Goal: Information Seeking & Learning: Learn about a topic

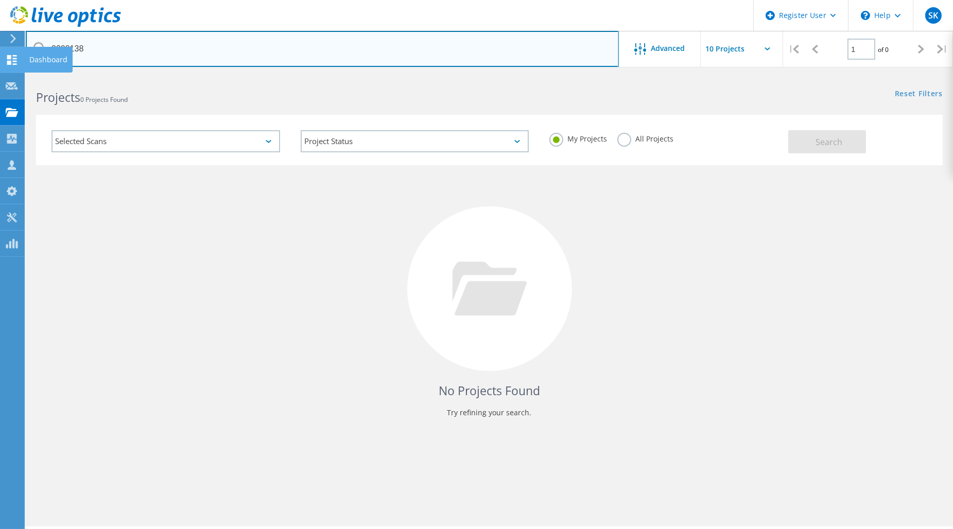
drag, startPoint x: 35, startPoint y: 54, endPoint x: 22, endPoint y: 55, distance: 13.0
click at [22, 75] on div "Register User \n Help Explore Helpful Articles Contact Support SK Dell User [PE…" at bounding box center [476, 316] width 953 height 483
paste input "2832326"
drag, startPoint x: 165, startPoint y: 49, endPoint x: -44, endPoint y: 54, distance: 208.5
click at [0, 54] on html "Register User \n Help Explore Helpful Articles Contact Support SK Dell User [PE…" at bounding box center [476, 278] width 953 height 557
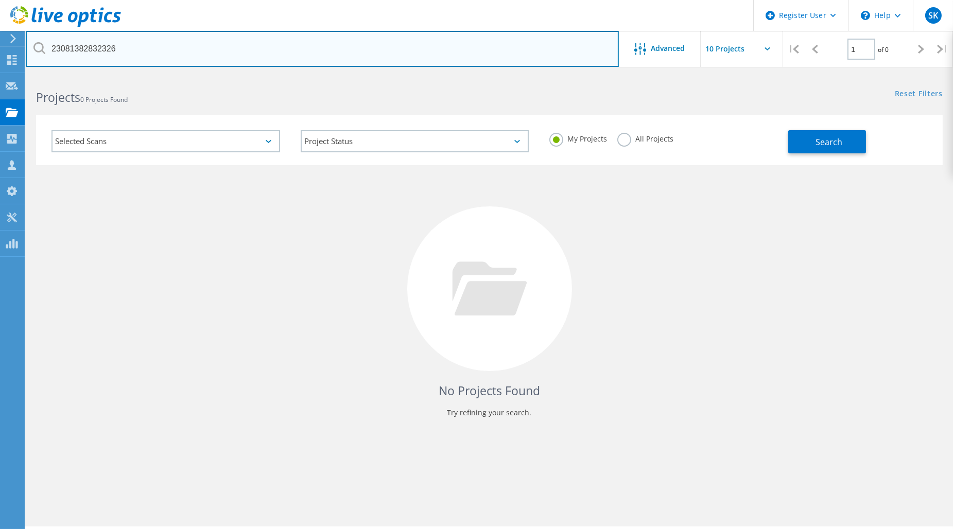
paste input "text"
type input "2832326"
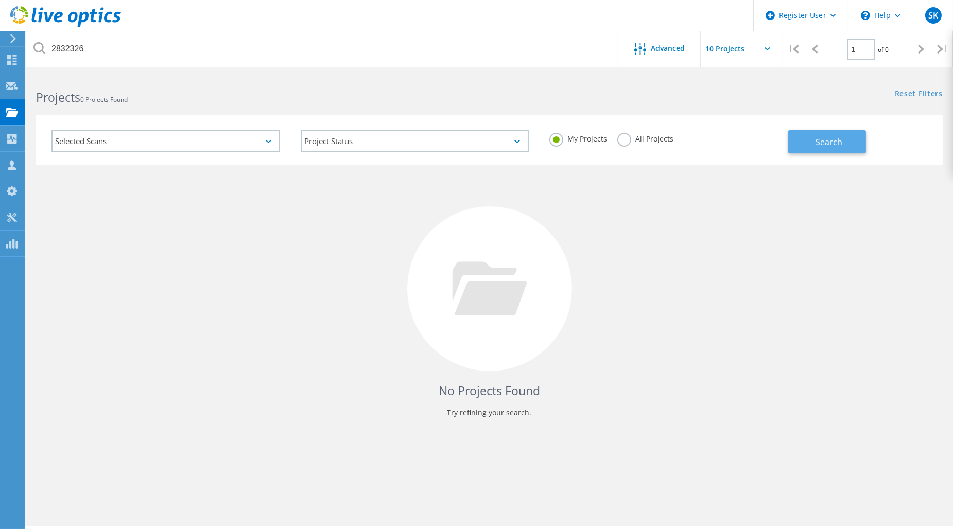
click at [809, 145] on button "Search" at bounding box center [827, 141] width 78 height 23
click at [635, 142] on label "All Projects" at bounding box center [645, 138] width 56 height 10
click at [0, 0] on input "All Projects" at bounding box center [0, 0] width 0 height 0
click at [793, 146] on button "Search" at bounding box center [827, 141] width 78 height 23
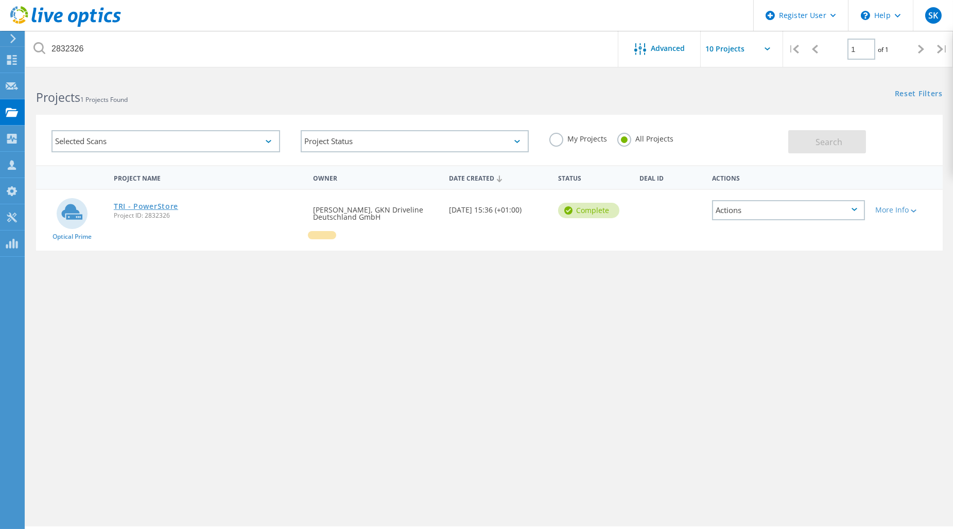
click at [160, 207] on link "TRI - PowerStore" at bounding box center [146, 206] width 64 height 7
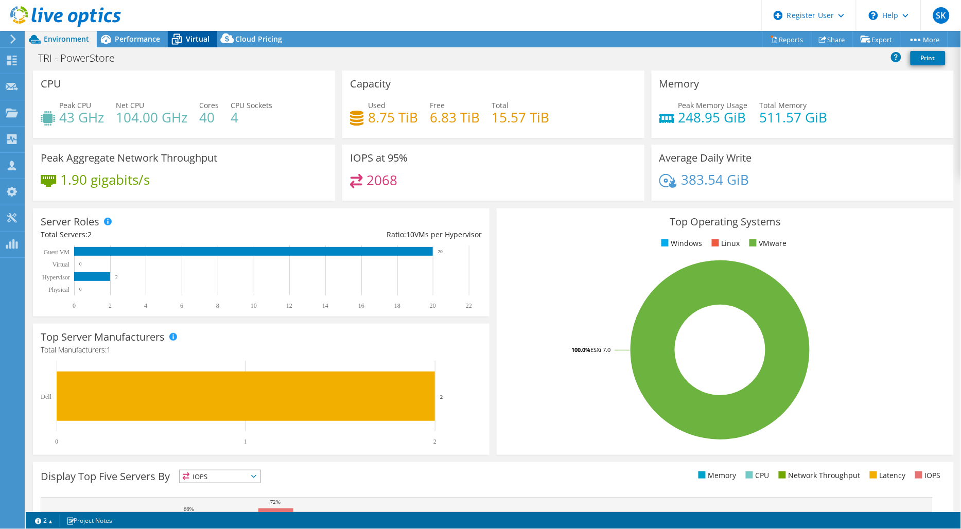
click at [187, 39] on span "Virtual" at bounding box center [198, 39] width 24 height 10
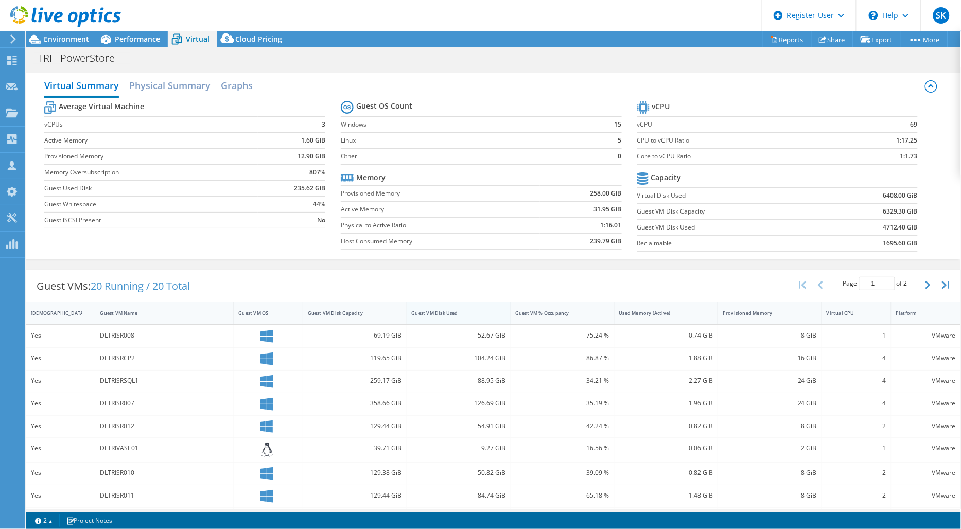
click at [449, 317] on div "Guest VM Disk Used" at bounding box center [452, 313] width 91 height 16
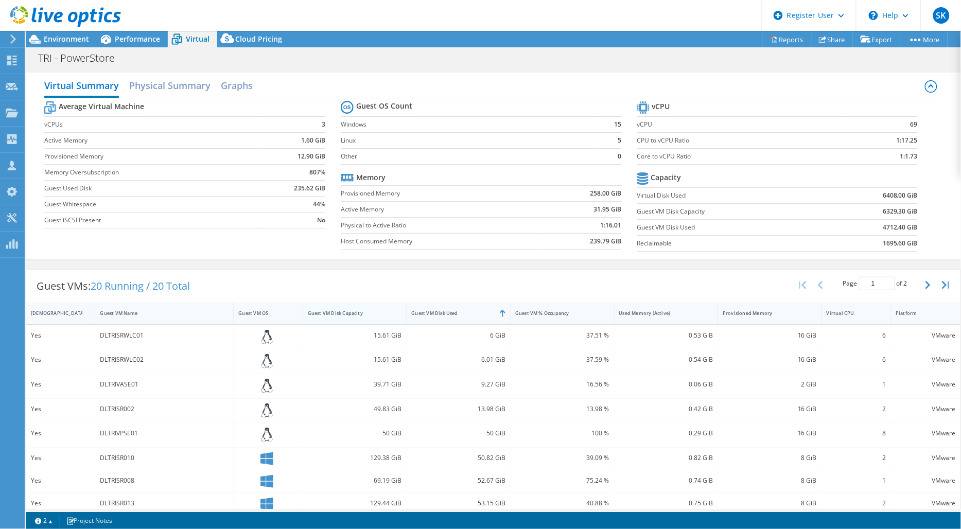
click at [397, 314] on div at bounding box center [406, 313] width 19 height 22
click at [382, 311] on div "Guest VM Disk Capacity" at bounding box center [349, 313] width 82 height 7
click at [368, 312] on div "Guest VM Disk Capacity" at bounding box center [349, 313] width 82 height 7
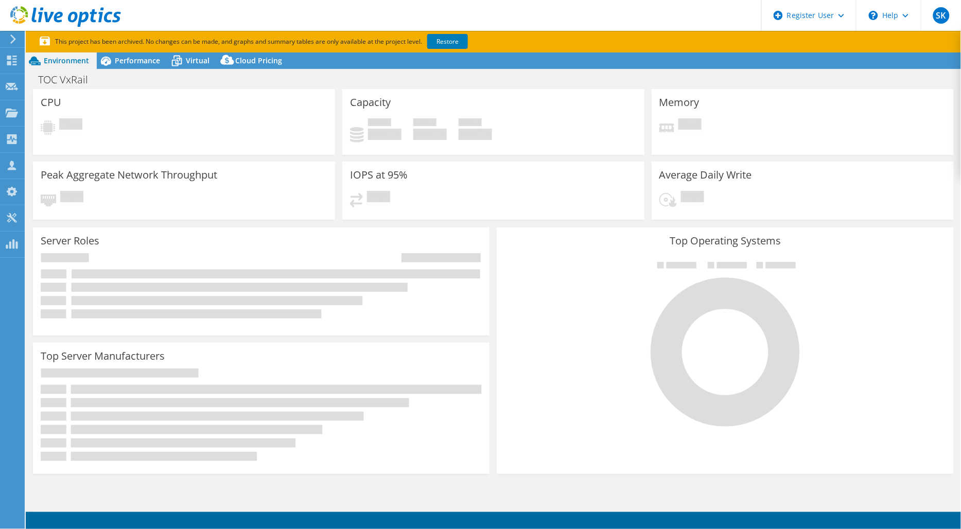
select select "EUFrankfurt"
select select "EUR"
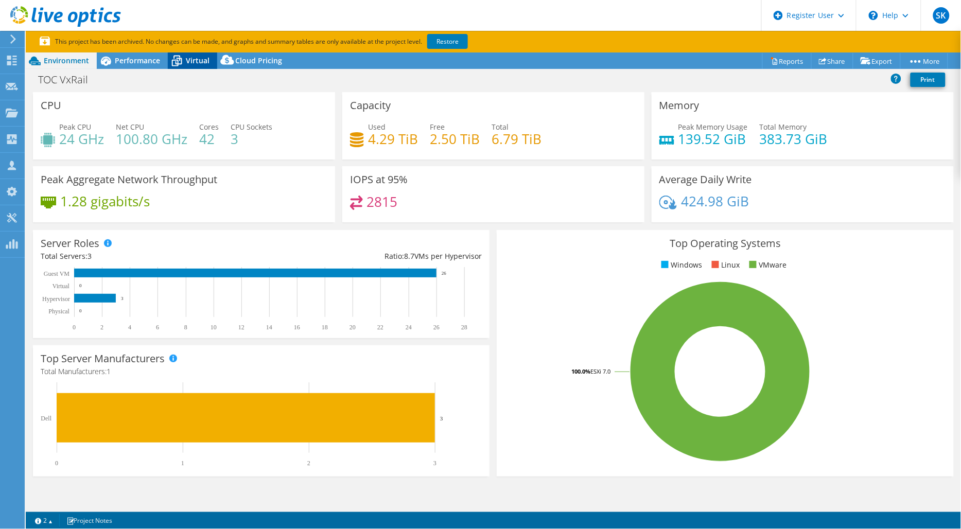
click at [198, 63] on span "Virtual" at bounding box center [198, 61] width 24 height 10
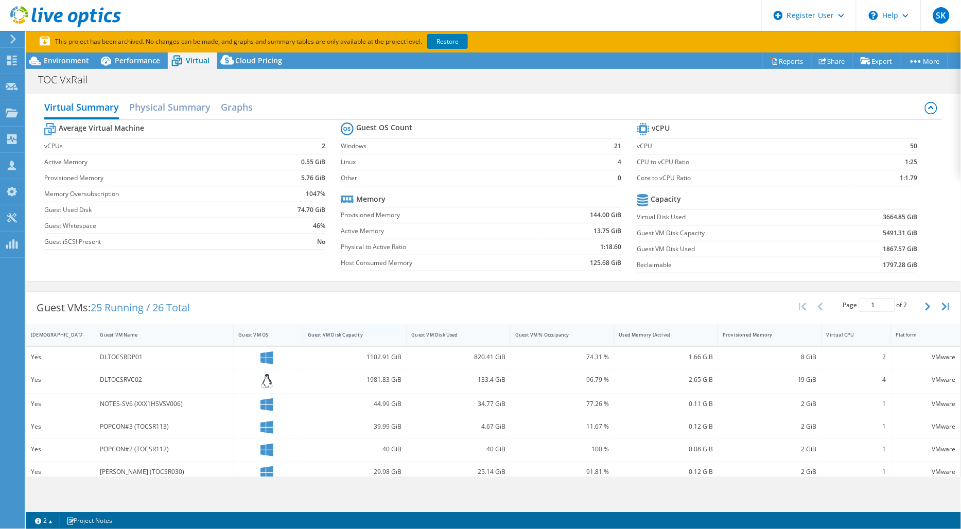
click at [361, 330] on div "Guest VM Disk Capacity" at bounding box center [348, 335] width 91 height 16
click at [361, 331] on div "Guest VM Disk Capacity" at bounding box center [349, 334] width 82 height 7
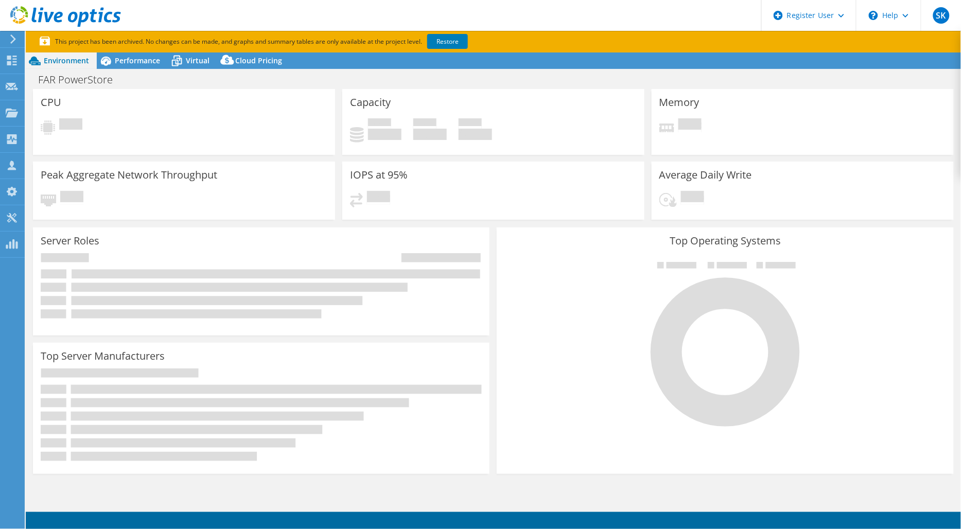
select select "USD"
select select "[GEOGRAPHIC_DATA]"
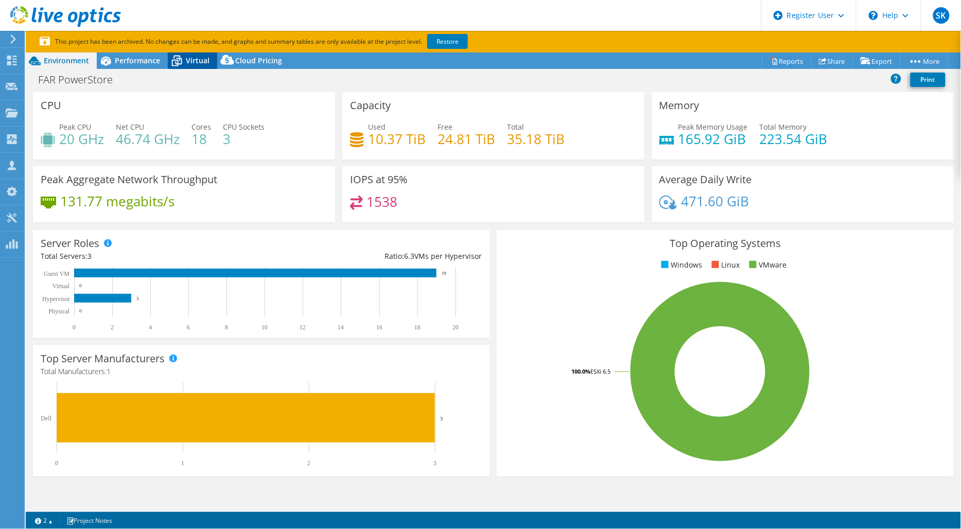
click at [202, 58] on span "Virtual" at bounding box center [198, 61] width 24 height 10
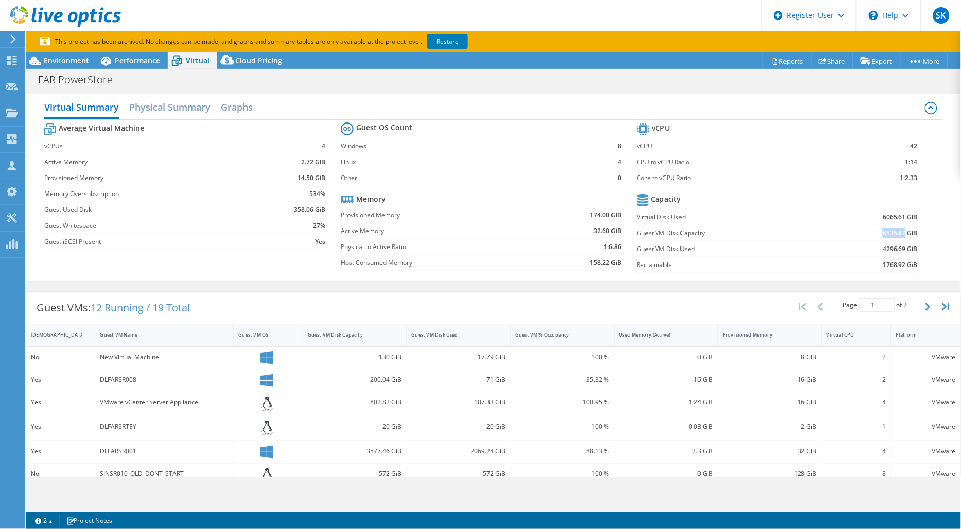
drag, startPoint x: 860, startPoint y: 233, endPoint x: 897, endPoint y: 231, distance: 36.6
click at [897, 231] on td "8535.87 GiB" at bounding box center [872, 233] width 91 height 16
copy b "8535.87"
click at [134, 59] on span "Performance" at bounding box center [137, 61] width 45 height 10
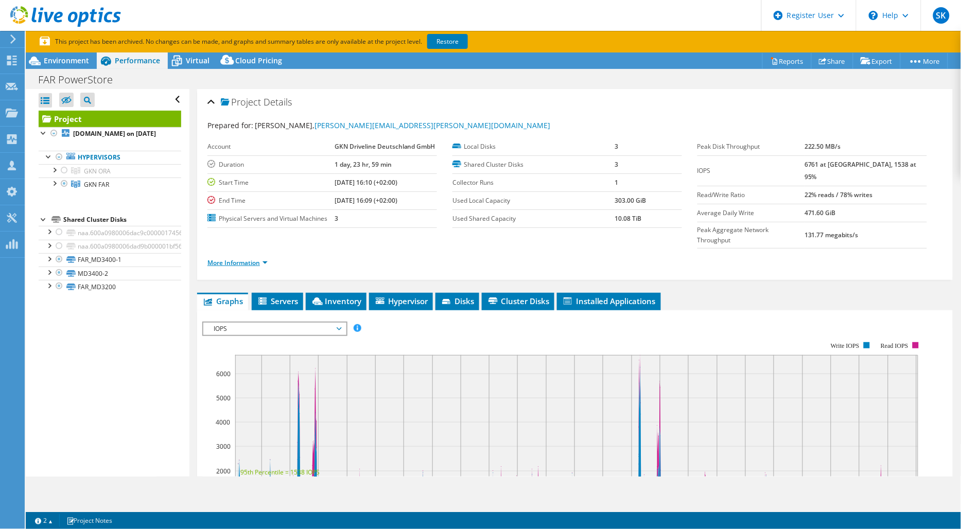
click at [267, 258] on link "More Information" at bounding box center [237, 262] width 60 height 9
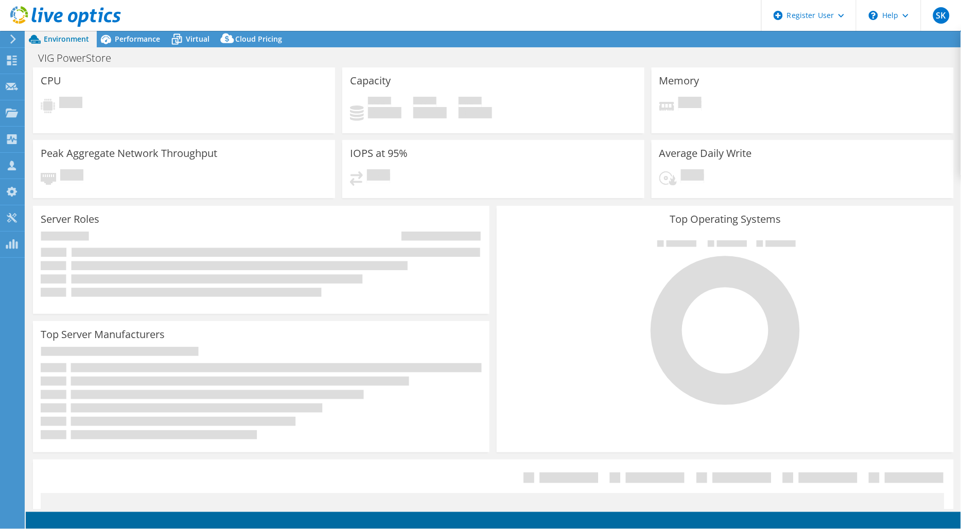
select select "EULondon"
select select "USD"
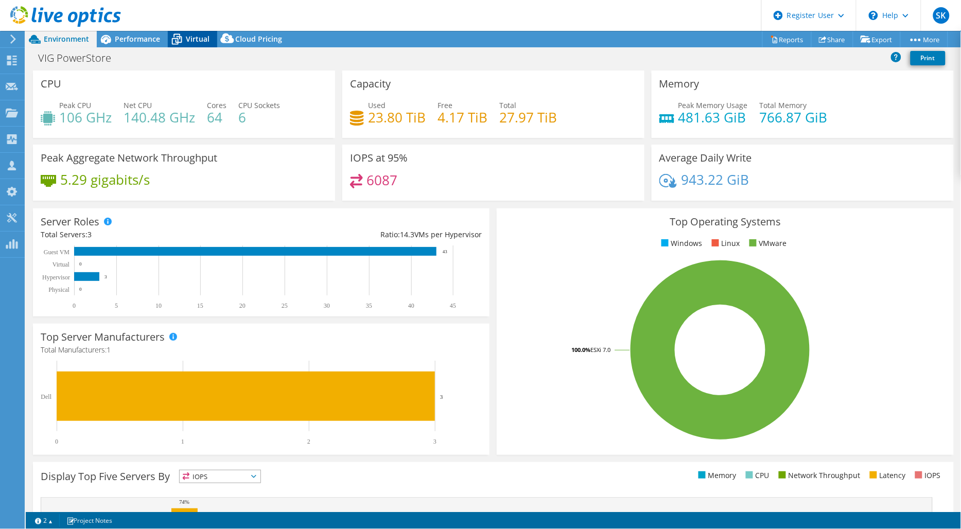
click at [198, 38] on span "Virtual" at bounding box center [198, 39] width 24 height 10
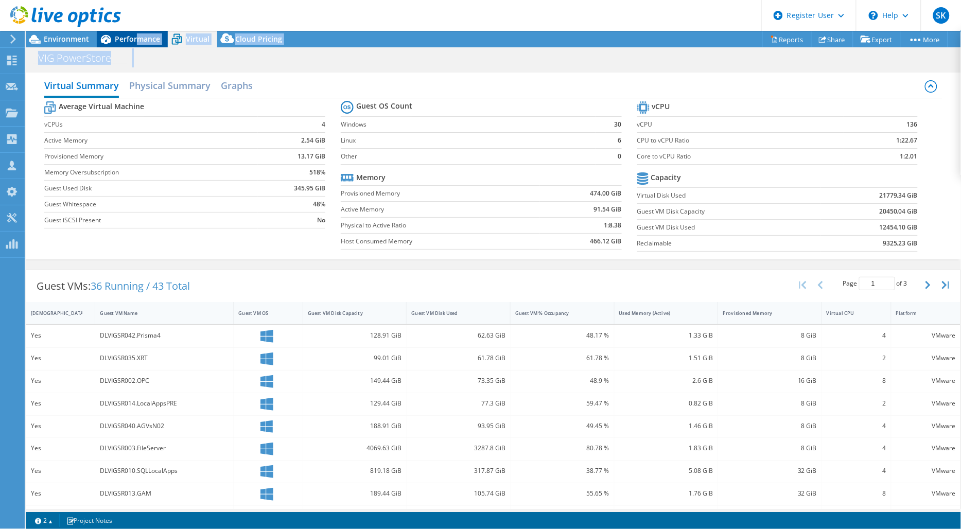
click at [136, 47] on div "Project Actions Project Actions Reports Share Export vSAN ReadyNode Sizer" at bounding box center [493, 280] width 935 height 498
drag, startPoint x: 136, startPoint y: 47, endPoint x: 134, endPoint y: 39, distance: 8.6
click at [134, 39] on span "Performance" at bounding box center [137, 39] width 45 height 10
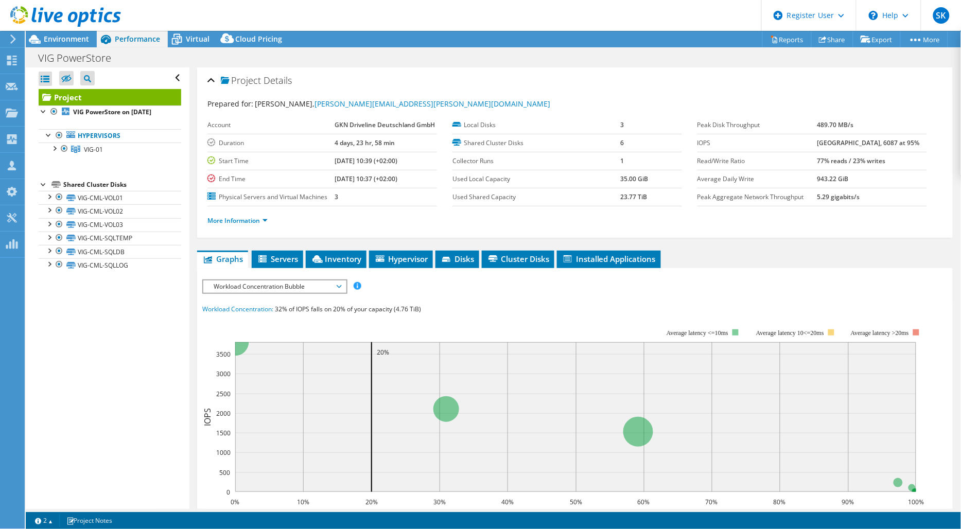
click at [281, 281] on span "Workload Concentration Bubble" at bounding box center [274, 287] width 132 height 12
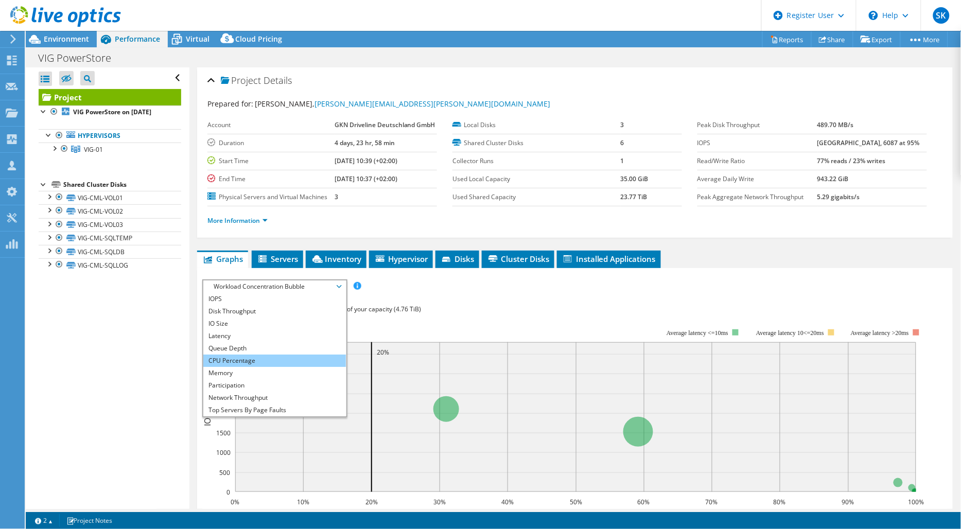
click at [251, 363] on li "CPU Percentage" at bounding box center [274, 361] width 143 height 12
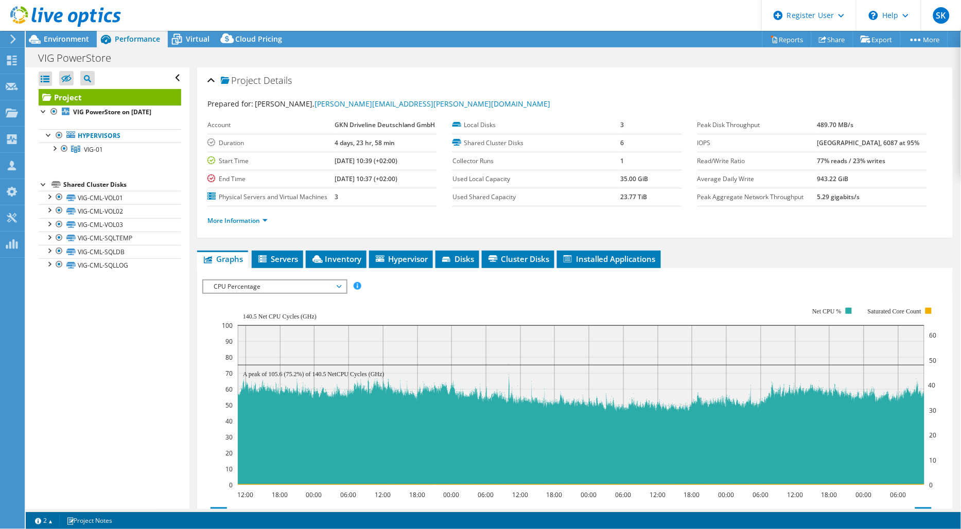
click at [273, 286] on span "CPU Percentage" at bounding box center [274, 287] width 132 height 12
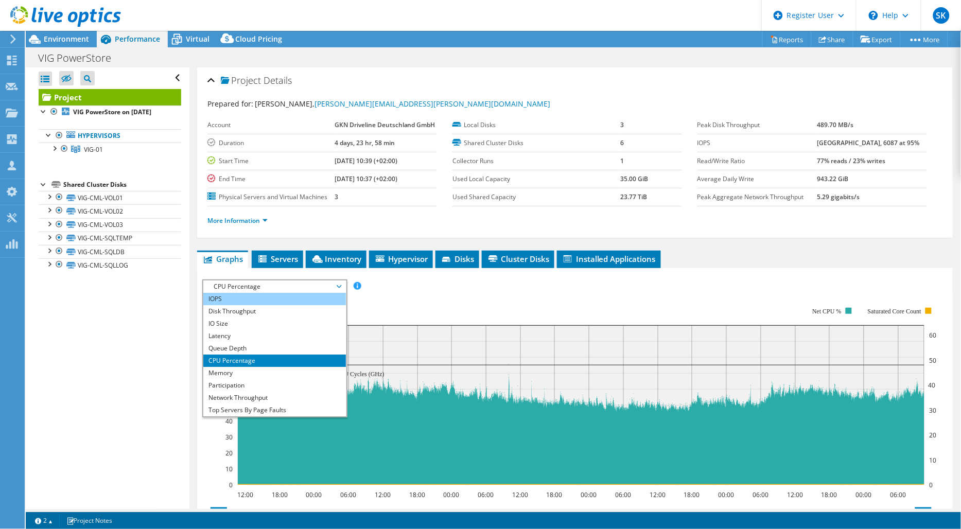
click at [248, 299] on li "IOPS" at bounding box center [274, 299] width 143 height 12
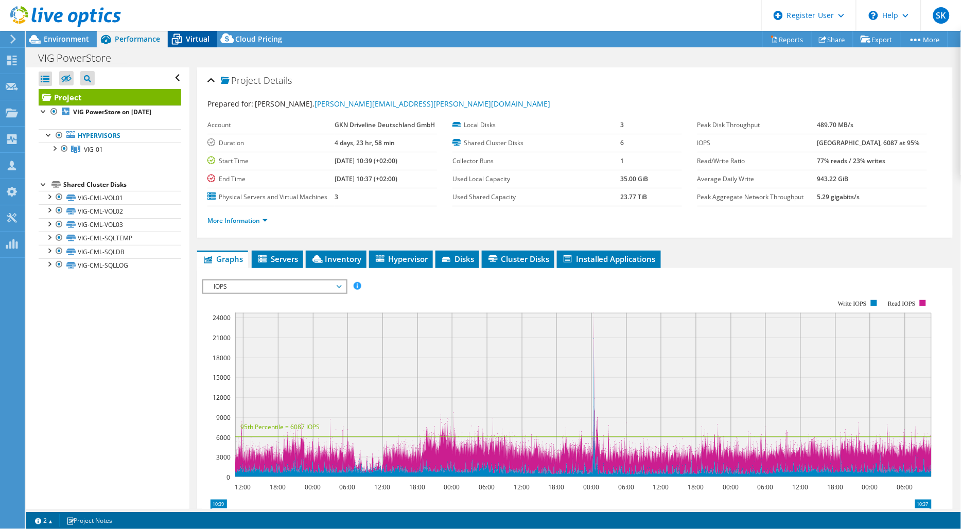
click at [185, 44] on icon at bounding box center [177, 39] width 18 height 18
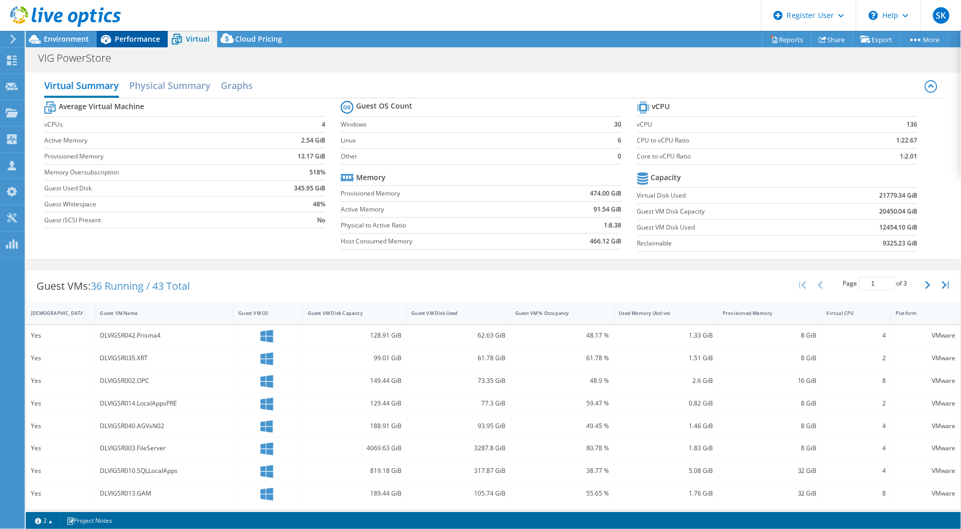
click at [146, 42] on span "Performance" at bounding box center [137, 39] width 45 height 10
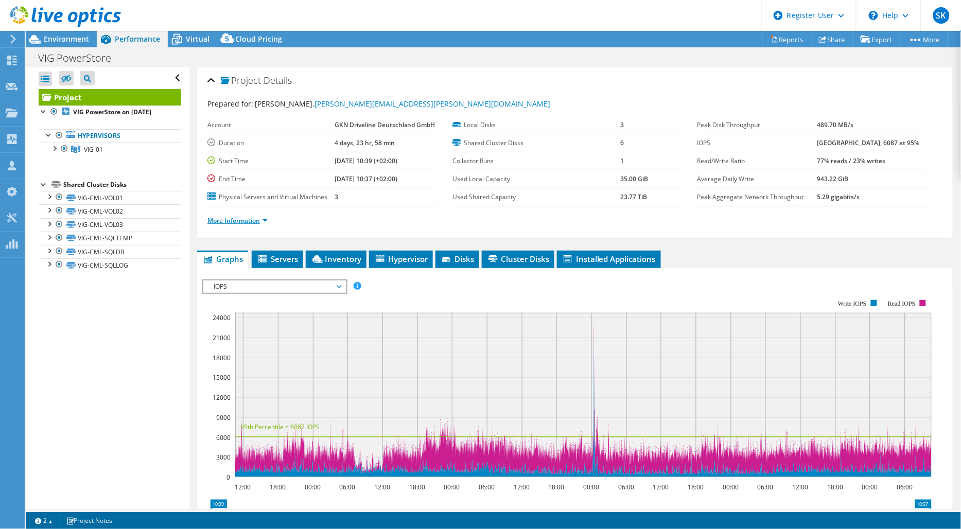
click at [268, 219] on link "More Information" at bounding box center [237, 220] width 60 height 9
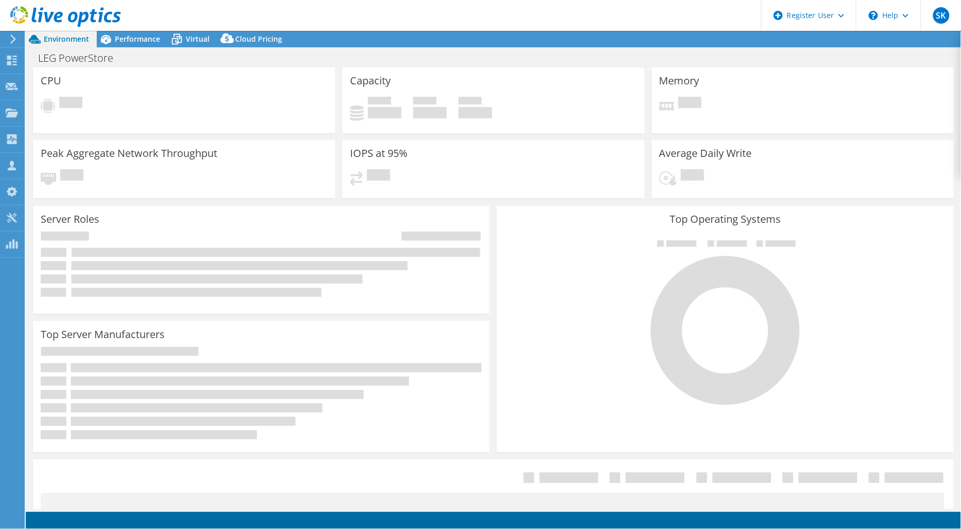
select select "EULondon"
select select "USD"
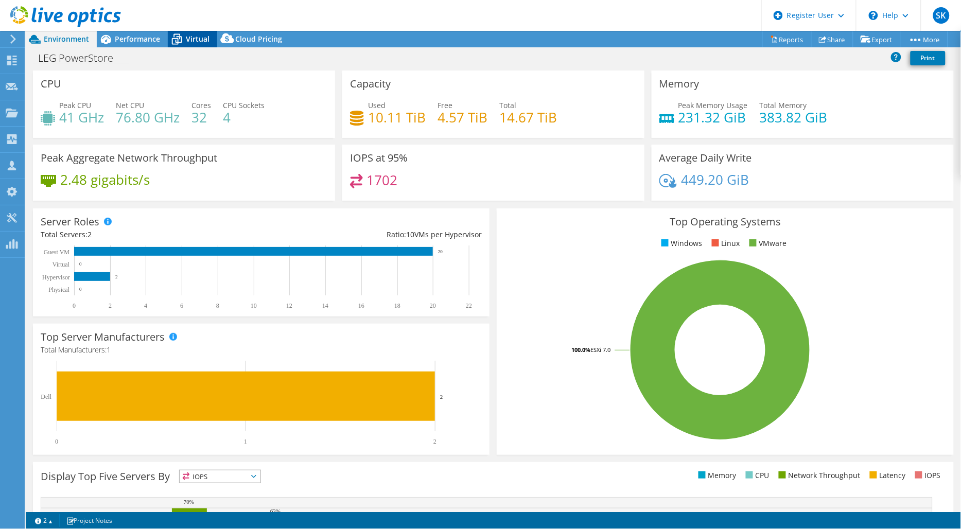
click at [187, 39] on span "Virtual" at bounding box center [198, 39] width 24 height 10
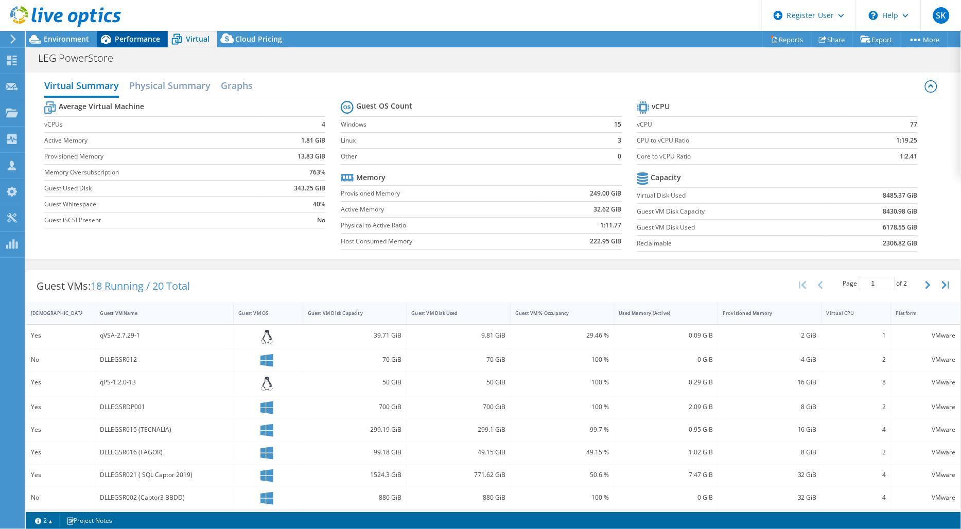
click at [160, 40] on span "Performance" at bounding box center [137, 39] width 45 height 10
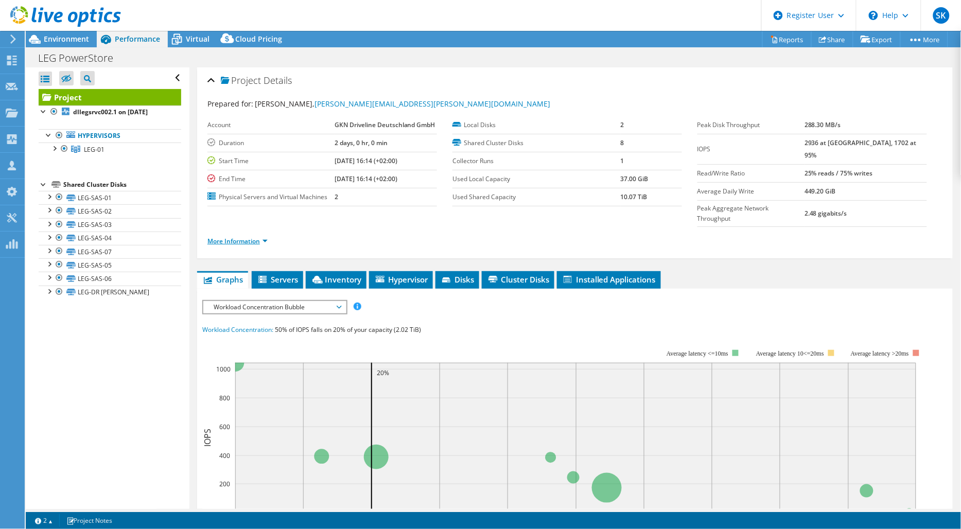
click at [265, 237] on link "More Information" at bounding box center [237, 241] width 60 height 9
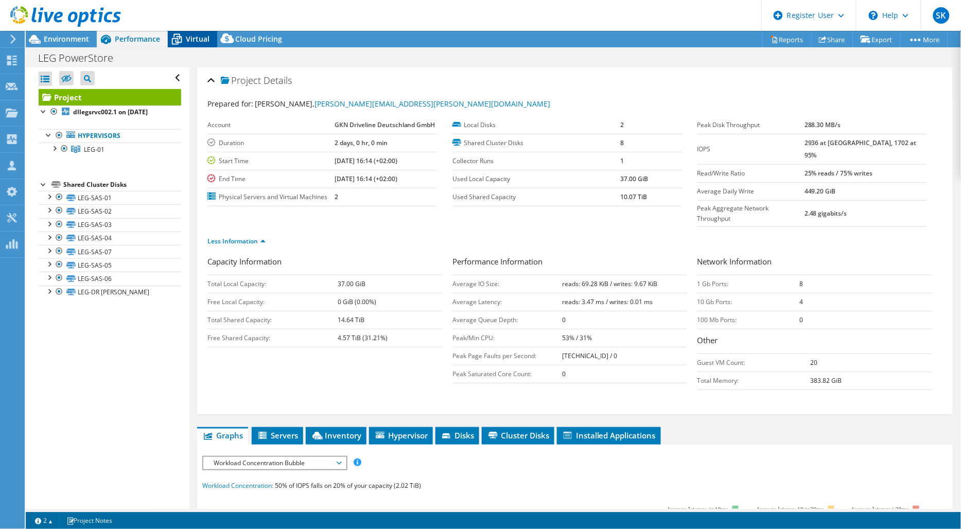
click at [189, 45] on div "Virtual" at bounding box center [192, 39] width 49 height 16
